Goal: Task Accomplishment & Management: Use online tool/utility

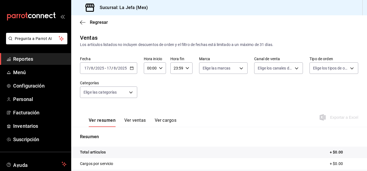
click at [135, 119] on button "Ver ventas" at bounding box center [135, 122] width 22 height 9
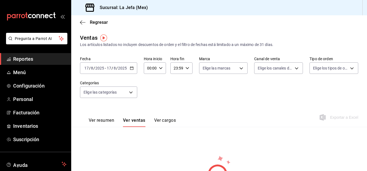
click at [131, 68] on icon "button" at bounding box center [132, 68] width 4 height 4
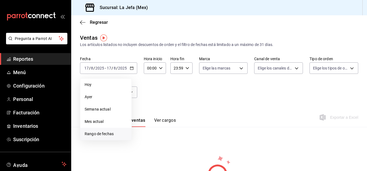
click at [103, 136] on span "Rango de fechas" at bounding box center [106, 134] width 42 height 6
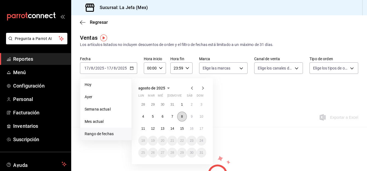
click at [181, 119] on button "8" at bounding box center [182, 117] width 10 height 10
click at [183, 129] on abbr "15" at bounding box center [182, 129] width 4 height 4
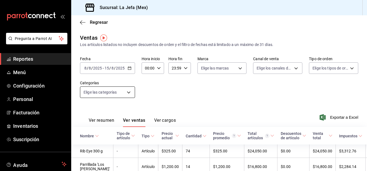
click at [131, 94] on body "Pregunta a Parrot AI Reportes Menú Configuración Personal Facturación Inventari…" at bounding box center [183, 85] width 367 height 171
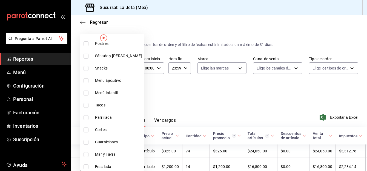
scroll to position [77, 0]
click at [85, 129] on input "checkbox" at bounding box center [85, 129] width 5 height 5
checkbox input "true"
type input "b3925f90-a0c0-49c7-a90c-af6be0a29129"
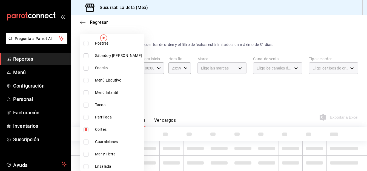
click at [210, 102] on div at bounding box center [183, 85] width 367 height 171
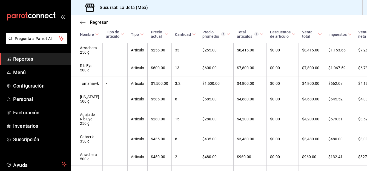
scroll to position [167, 0]
